Goal: Task Accomplishment & Management: Complete application form

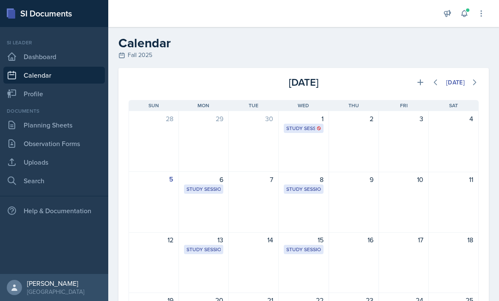
click at [30, 128] on link "Planning Sheets" at bounding box center [53, 125] width 101 height 17
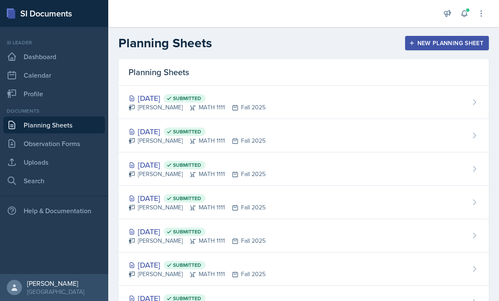
click at [363, 43] on div "New Planning Sheet" at bounding box center [446, 43] width 73 height 7
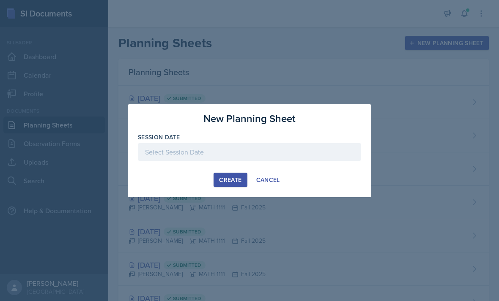
click at [331, 142] on div "Session Date" at bounding box center [249, 151] width 223 height 36
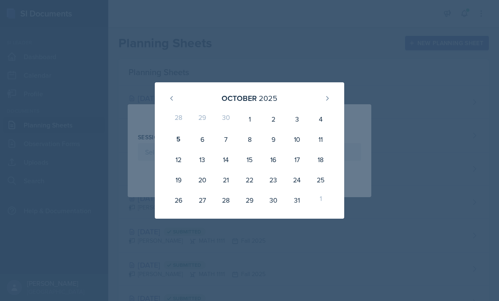
click at [206, 136] on div "6" at bounding box center [202, 139] width 24 height 20
type input "[DATE]"
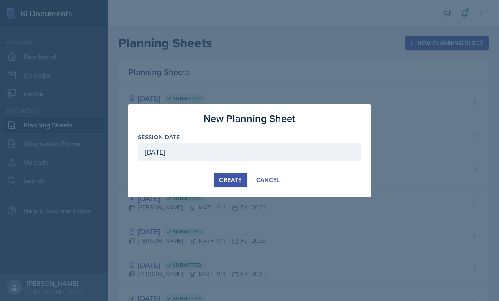
click at [231, 183] on div "Create" at bounding box center [230, 180] width 22 height 7
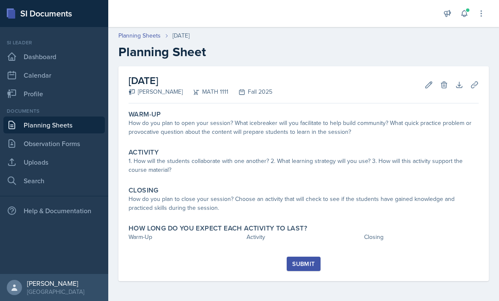
click at [363, 88] on button "Edit" at bounding box center [428, 84] width 15 height 15
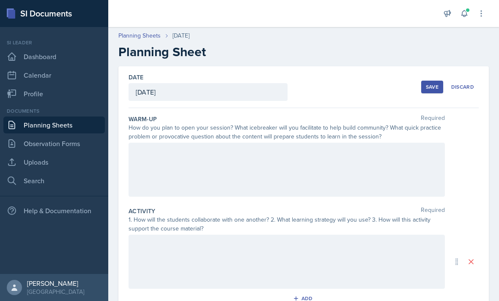
click at [263, 156] on div at bounding box center [286, 170] width 316 height 54
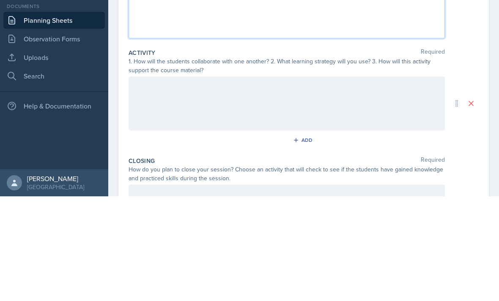
scroll to position [55, 0]
